Goal: Browse casually

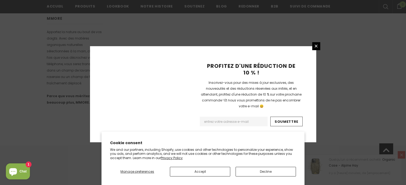
scroll to position [375, 0]
